Goal: Task Accomplishment & Management: Complete application form

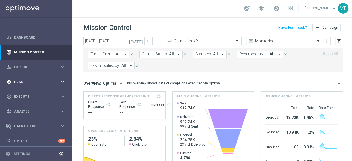
click at [16, 80] on span "Plan" at bounding box center [37, 81] width 46 height 3
click at [27, 95] on link "Target Groups" at bounding box center [35, 93] width 43 height 4
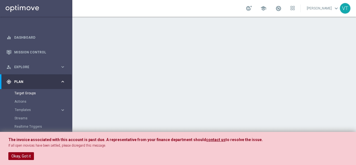
click at [30, 157] on button "Okay, Got it" at bounding box center [21, 156] width 26 height 8
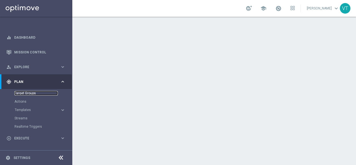
click at [25, 92] on link "Target Groups" at bounding box center [35, 93] width 43 height 4
click at [29, 66] on span "Explore" at bounding box center [37, 66] width 46 height 3
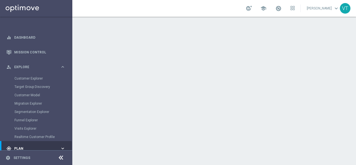
drag, startPoint x: 72, startPoint y: 68, endPoint x: 72, endPoint y: 82, distance: 14.7
click at [72, 81] on main "equalizer Dashboard Mission Control" at bounding box center [178, 82] width 356 height 165
drag, startPoint x: 72, startPoint y: 80, endPoint x: 74, endPoint y: 100, distance: 20.1
click at [74, 100] on main "equalizer Dashboard Mission Control" at bounding box center [178, 82] width 356 height 165
click at [60, 68] on icon "keyboard_arrow_right" at bounding box center [62, 66] width 5 height 5
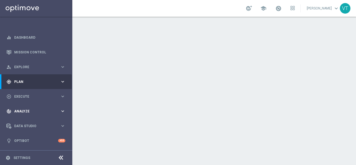
click at [38, 110] on span "Analyze" at bounding box center [37, 111] width 46 height 3
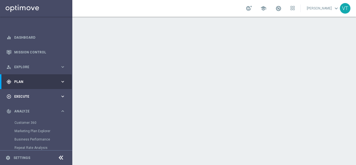
click at [20, 94] on div "play_circle_outline Execute" at bounding box center [33, 96] width 54 height 5
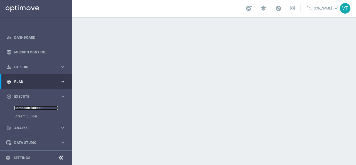
click at [31, 106] on link "Campaign Builder" at bounding box center [35, 108] width 43 height 4
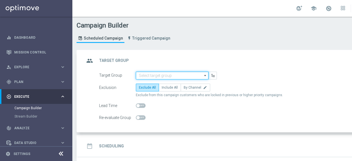
click at [164, 75] on input at bounding box center [172, 75] width 73 height 8
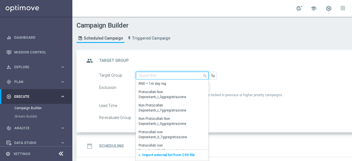
paste input "Casinò e Quick Diamond Confirmed + Young+ Exiting"
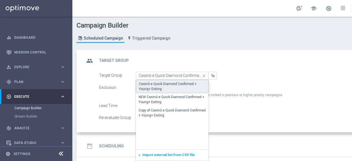
click at [165, 85] on div "Casinò e Quick Diamond Confirmed + Young+ Exiting" at bounding box center [172, 86] width 66 height 10
type input "Casinò e Quick Diamond Confirmed + Young+ Exiting"
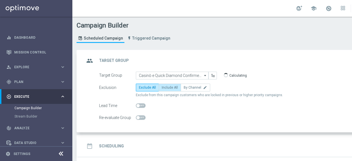
click at [168, 87] on span "Include All" at bounding box center [170, 87] width 16 height 4
click at [165, 87] on input "Include All" at bounding box center [164, 88] width 4 height 4
radio input "true"
click at [140, 138] on div "date_range Scheduling keyboard_arrow_down" at bounding box center [240, 146] width 324 height 22
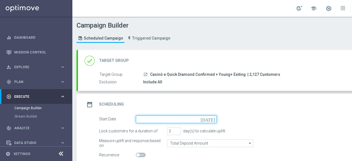
click at [210, 117] on input at bounding box center [176, 119] width 81 height 8
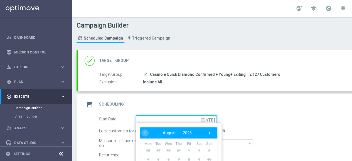
scroll to position [4, 0]
click at [253, 121] on form "Start Date today ‹ ​ August ​ 2025 ​ › Mon Tue Wed Thu Fri Sat Sun 28 29 30 31 1" at bounding box center [246, 137] width 294 height 44
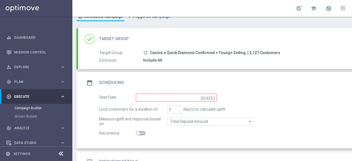
scroll to position [22, 0]
click at [212, 93] on icon "today" at bounding box center [208, 96] width 16 height 6
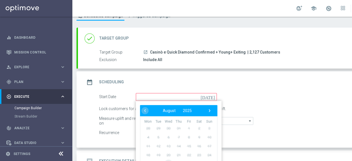
click at [169, 159] on span "27" at bounding box center [168, 163] width 9 height 9
type input "27 Aug 2025"
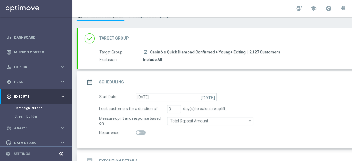
click at [129, 158] on h2 "Execution Details" at bounding box center [118, 160] width 39 height 5
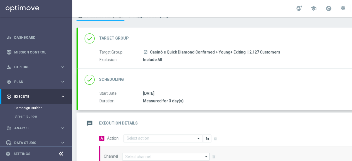
scroll to position [4, 0]
click at [196, 136] on span at bounding box center [198, 138] width 7 height 5
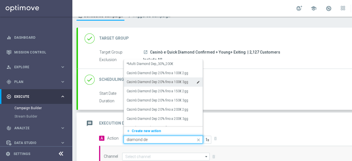
type input "diamond dep"
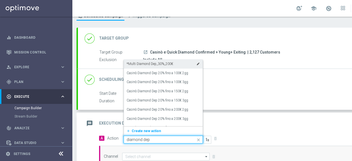
click at [157, 61] on label "*Multi Diamond Dep_30%_200€" at bounding box center [149, 63] width 46 height 5
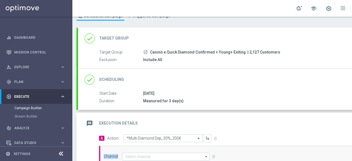
drag, startPoint x: 183, startPoint y: 156, endPoint x: 189, endPoint y: 153, distance: 6.5
click at [189, 153] on div "Channel arrow_drop_down Drag here to set row groups Drag here to set column lab…" at bounding box center [246, 156] width 294 height 22
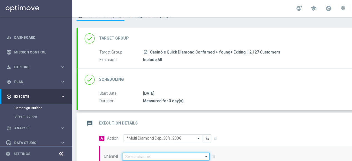
click at [189, 153] on input at bounding box center [165, 156] width 87 height 8
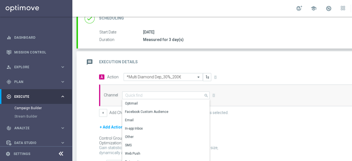
scroll to position [86, 0]
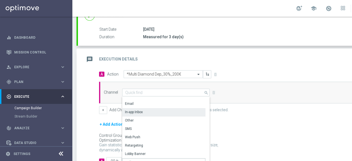
click at [139, 109] on div "In-app Inbox" at bounding box center [134, 111] width 18 height 5
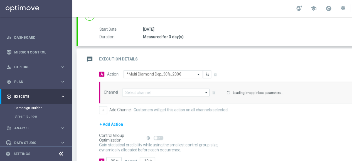
type input "In-app Inbox"
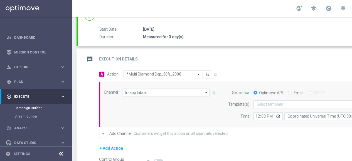
click at [289, 91] on input "Email" at bounding box center [290, 93] width 4 height 4
radio input "true"
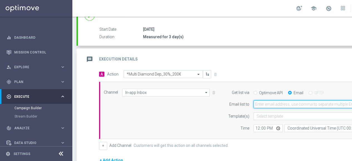
click at [287, 100] on input "email" at bounding box center [319, 104] width 133 height 8
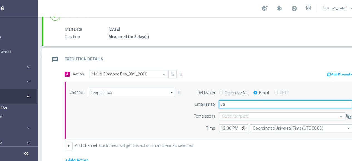
type input "valentina.tafuro@sisal.it"
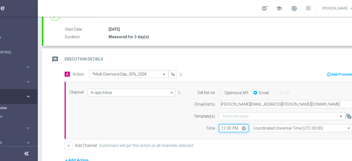
click at [242, 124] on input "12:00" at bounding box center [233, 128] width 29 height 8
type input "17:00"
click at [240, 148] on form "A Action Select action *Multi Diamond Dep_30%_200€ delete_forever Add Promotion…" at bounding box center [211, 135] width 294 height 130
click at [293, 142] on div "+ Add Channel Customers will get this action on all channels selected." at bounding box center [211, 146] width 294 height 8
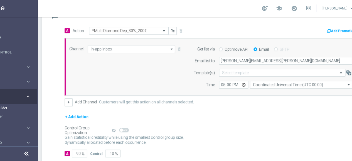
scroll to position [131, 0]
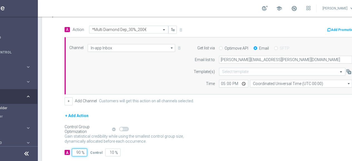
click at [79, 148] on input "90" at bounding box center [79, 152] width 15 height 8
type input "0"
type input "100"
type input "10"
type input "90"
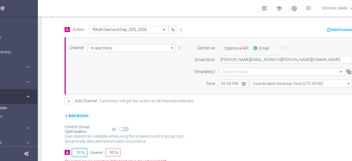
type input "100"
type input "0"
type input "100"
click at [201, 132] on div "Gain statistical credibility while using the smallest control group size, dynam…" at bounding box center [211, 138] width 294 height 13
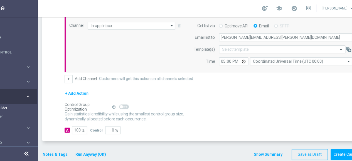
scroll to position [157, 0]
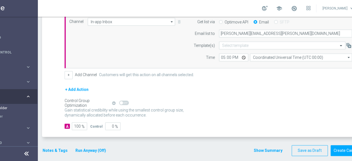
click at [49, 147] on button "Notes & Tags" at bounding box center [55, 150] width 26 height 7
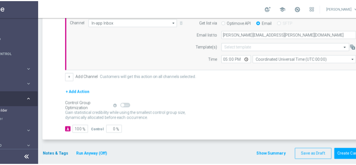
scroll to position [0, 34]
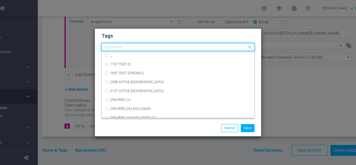
click at [121, 51] on div at bounding box center [175, 48] width 143 height 6
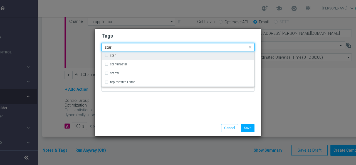
click at [106, 55] on div "star" at bounding box center [178, 55] width 147 height 9
type input "star"
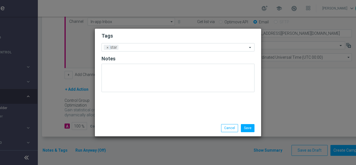
click at [137, 115] on div "Tags Add a new tag × star Notes" at bounding box center [178, 74] width 166 height 91
click at [134, 49] on input "text" at bounding box center [184, 47] width 126 height 5
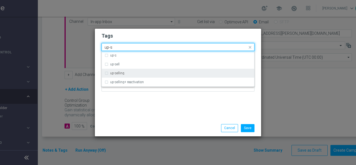
click at [106, 72] on div "up-selling" at bounding box center [178, 73] width 147 height 9
type input "up-s"
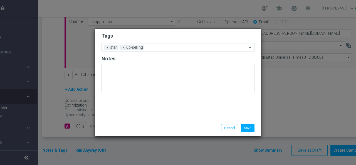
click at [135, 103] on div "Tags Add a new tag × star × up-selling Notes" at bounding box center [178, 74] width 166 height 91
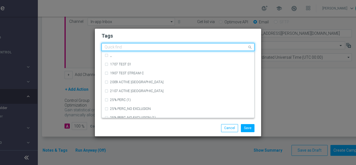
click at [160, 46] on input "text" at bounding box center [176, 47] width 143 height 5
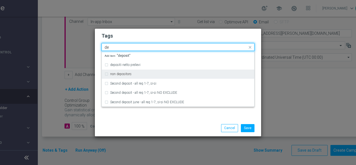
type input "d"
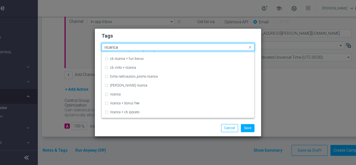
scroll to position [172, 0]
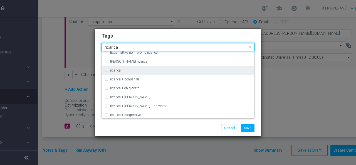
click at [108, 70] on div "ricarica" at bounding box center [178, 70] width 147 height 9
type input "ricarica"
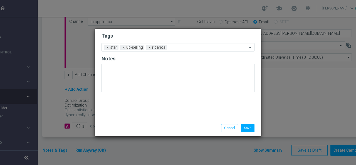
click at [150, 127] on div "Save Cancel" at bounding box center [177, 128] width 161 height 8
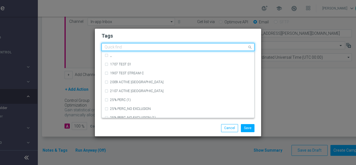
click at [180, 46] on input "text" at bounding box center [176, 47] width 143 height 5
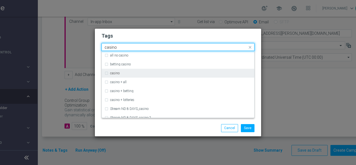
click at [105, 71] on div "casino" at bounding box center [178, 73] width 147 height 9
type input "casino"
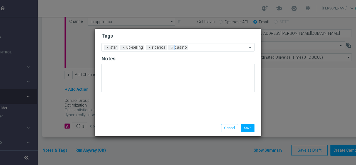
click at [142, 131] on div "Save Cancel" at bounding box center [177, 128] width 161 height 8
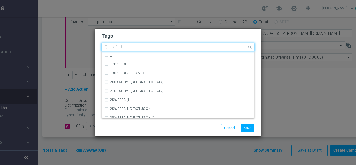
click at [195, 49] on input "text" at bounding box center [176, 47] width 143 height 5
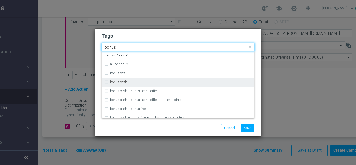
click at [108, 81] on div "bonus cash" at bounding box center [178, 82] width 147 height 9
type input "bonus"
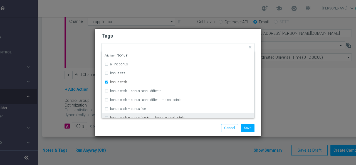
click at [147, 132] on div "Save Cancel" at bounding box center [177, 128] width 161 height 8
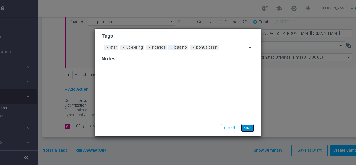
click at [244, 128] on button "Save" at bounding box center [248, 128] width 14 height 8
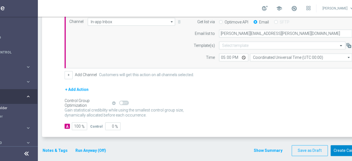
click at [343, 148] on button "Create Campaign" at bounding box center [348, 150] width 37 height 11
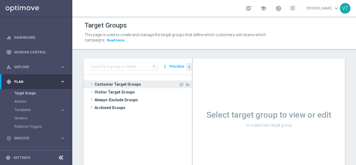
click at [127, 80] on span "Customer Target Groups" at bounding box center [137, 84] width 84 height 8
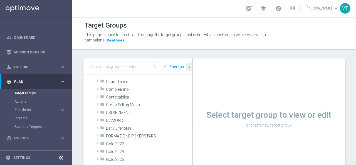
scroll to position [46, 0]
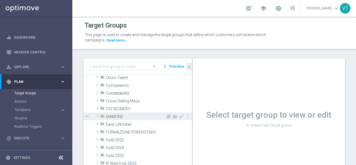
click at [97, 116] on span at bounding box center [98, 116] width 6 height 7
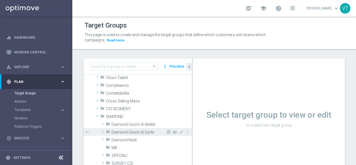
click at [103, 131] on span at bounding box center [103, 131] width 6 height 7
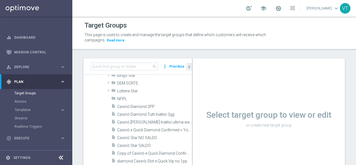
scroll to position [112, 0]
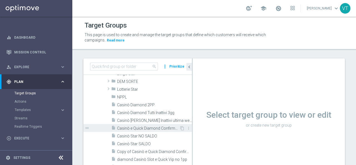
click at [181, 128] on div "content_copy more_vert" at bounding box center [185, 129] width 12 height 6
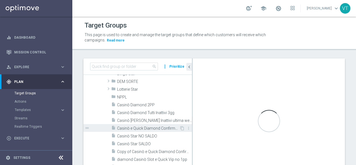
click at [168, 128] on span "Casinò e Quick Diamond Confirmed + Young+ Exiting" at bounding box center [148, 128] width 62 height 5
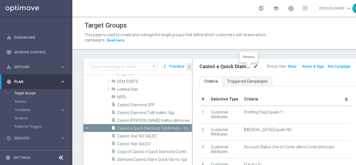
click at [253, 64] on icon "mode_edit" at bounding box center [255, 66] width 5 height 7
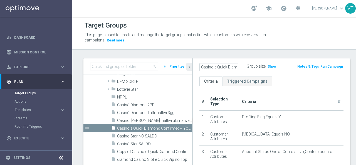
scroll to position [0, 60]
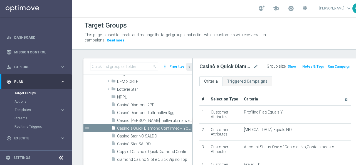
click at [202, 51] on div "Target Groups This page is used to create and manage the target groups that def…" at bounding box center [220, 91] width 296 height 148
click at [285, 63] on div "Group size : Show" at bounding box center [284, 66] width 35 height 7
click at [287, 66] on span "Show" at bounding box center [291, 66] width 9 height 4
click at [288, 68] on span "2,092" at bounding box center [293, 66] width 10 height 5
click at [288, 8] on span at bounding box center [291, 8] width 6 height 6
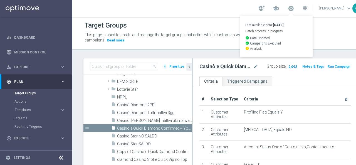
click at [288, 67] on span "2,092" at bounding box center [293, 66] width 10 height 5
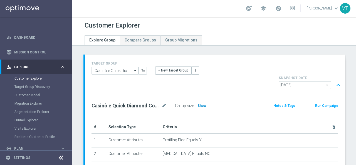
click at [202, 103] on h3 "Show" at bounding box center [202, 106] width 10 height 6
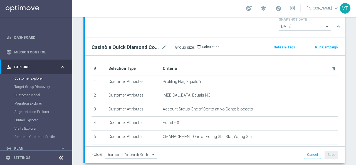
scroll to position [91, 0]
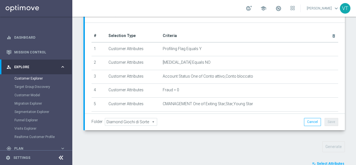
click at [321, 162] on span "Select Attributes" at bounding box center [331, 164] width 28 height 4
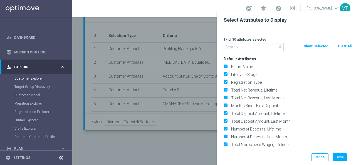
click at [242, 50] on input "text" at bounding box center [254, 47] width 60 height 8
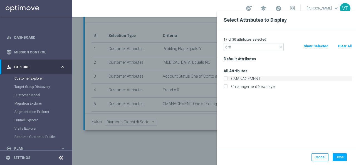
type input "cm"
click at [225, 78] on input "CMANAGEMENT" at bounding box center [226, 80] width 4 height 4
checkbox input "true"
click at [341, 155] on button "Done" at bounding box center [340, 157] width 14 height 8
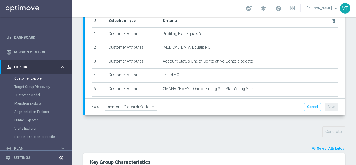
scroll to position [106, 0]
click at [329, 147] on span "Select Attributes" at bounding box center [331, 149] width 28 height 4
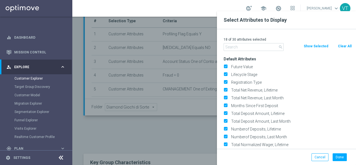
click at [158, 119] on div at bounding box center [250, 93] width 356 height 165
click at [245, 44] on input "text" at bounding box center [254, 47] width 60 height 8
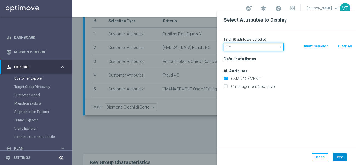
type input "cm"
click at [339, 156] on button "Done" at bounding box center [340, 157] width 14 height 8
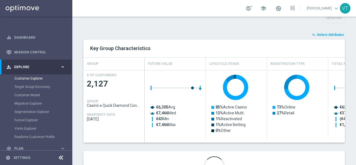
scroll to position [236, 0]
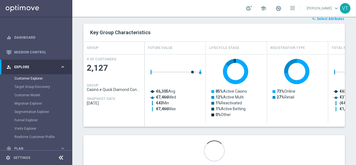
click at [220, 119] on div "playlist_add_check Select Attributes Key Group Characteristics GROUP Future Val…" at bounding box center [213, 91] width 261 height 151
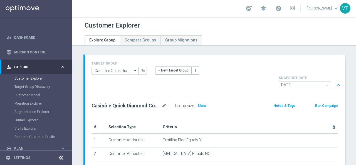
scroll to position [11, 0]
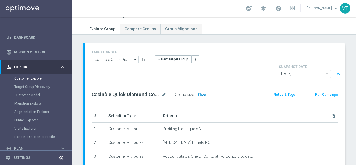
click at [199, 93] on span "Show" at bounding box center [201, 95] width 9 height 4
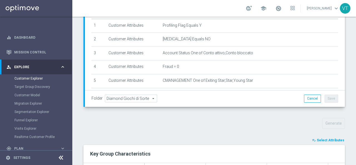
scroll to position [125, 0]
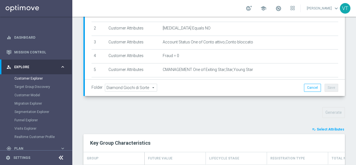
click at [328, 127] on span "Select Attributes" at bounding box center [331, 129] width 28 height 4
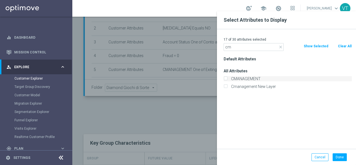
type input "cm"
click at [225, 79] on input "CMANAGEMENT" at bounding box center [226, 80] width 4 height 4
checkbox input "true"
click at [340, 159] on button "Done" at bounding box center [340, 157] width 14 height 8
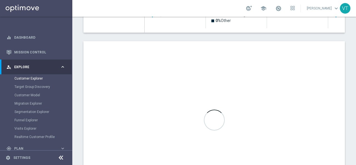
scroll to position [331, 0]
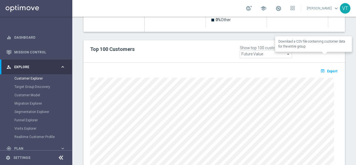
click at [327, 69] on span "Export" at bounding box center [332, 71] width 10 height 4
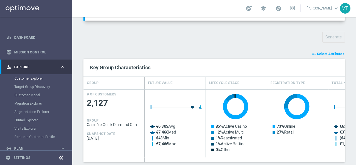
scroll to position [71, 0]
